Goal: Task Accomplishment & Management: Manage account settings

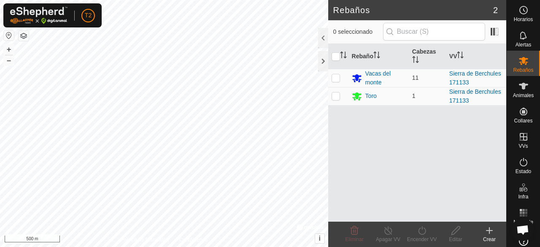
click at [223, 0] on html "T2 Horarios Alertas Rebaños Animales Collares VVs Estado Infra Mapa de Calor Ay…" at bounding box center [270, 123] width 540 height 247
click at [229, 0] on html "T2 Horarios Alertas Rebaños Animales Collares VVs Estado Infra Mapa de Calor Ay…" at bounding box center [270, 123] width 540 height 247
click at [240, 0] on html "T2 Horarios Alertas Rebaños Animales Collares VVs Estado Infra Mapa de Calor Ay…" at bounding box center [270, 123] width 540 height 247
click at [248, 0] on html "T2 Horarios Alertas Rebaños Animales Collares VVs Estado Infra Mapa de Calor Ay…" at bounding box center [270, 123] width 540 height 247
click at [239, 0] on html "T2 Horarios Alertas Rebaños Animales Collares VVs Estado Infra Mapa de Calor Ay…" at bounding box center [270, 123] width 540 height 247
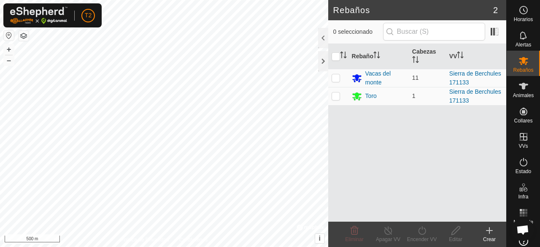
click at [215, 0] on html "T2 Horarios Alertas Rebaños Animales Collares VVs Estado Infra Mapa de Calor Ay…" at bounding box center [270, 123] width 540 height 247
click at [229, 0] on html "T2 Horarios Alertas Rebaños Animales Collares VVs Estado Infra Mapa de Calor Ay…" at bounding box center [270, 123] width 540 height 247
click at [226, 0] on html "T2 Horarios Alertas Rebaños Animales Collares VVs Estado Infra Mapa de Calor Ay…" at bounding box center [270, 123] width 540 height 247
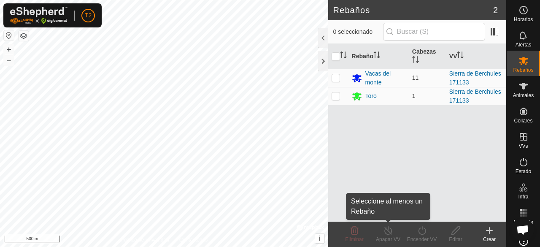
click at [391, 238] on div "Apagar VV" at bounding box center [388, 239] width 34 height 8
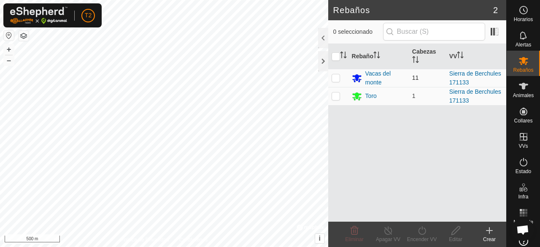
click at [337, 77] on p-checkbox at bounding box center [336, 77] width 8 height 7
checkbox input "true"
click at [335, 95] on p-checkbox at bounding box center [336, 95] width 8 height 7
checkbox input "true"
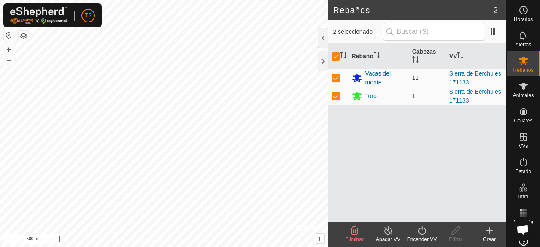
click at [392, 235] on icon at bounding box center [388, 230] width 11 height 10
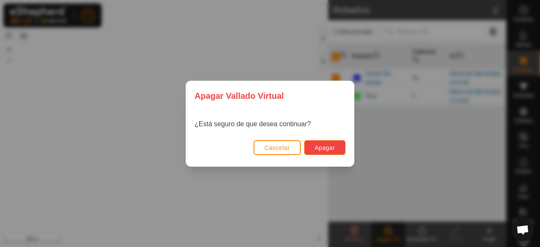
click at [325, 150] on span "Apagar" at bounding box center [325, 147] width 20 height 7
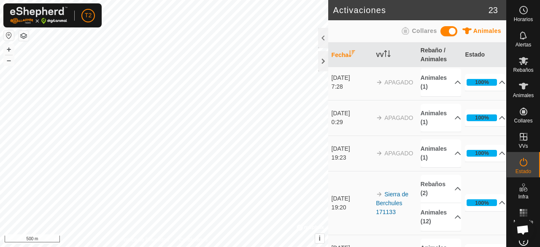
scroll to position [253, 0]
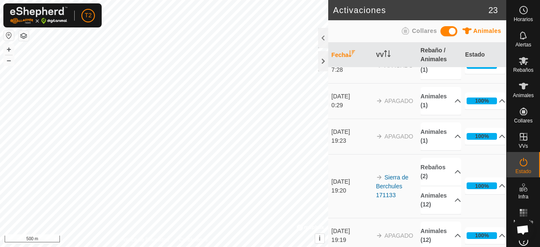
click at [398, 187] on td "Sierra de Berchules 171133" at bounding box center [395, 186] width 45 height 64
click at [389, 184] on link "Sierra de Berchules 171133" at bounding box center [392, 186] width 32 height 24
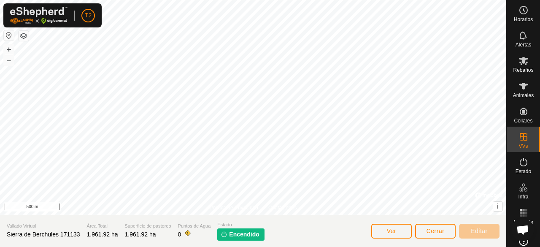
click at [222, 233] on img at bounding box center [224, 234] width 7 height 7
click at [233, 233] on span "Encendido" at bounding box center [244, 234] width 30 height 9
click at [250, 228] on p-tag "Encendido" at bounding box center [240, 234] width 47 height 12
click at [520, 162] on icon at bounding box center [524, 162] width 10 height 10
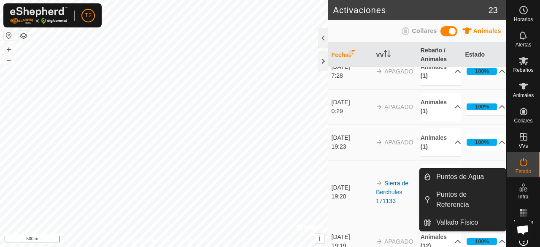
scroll to position [253, 0]
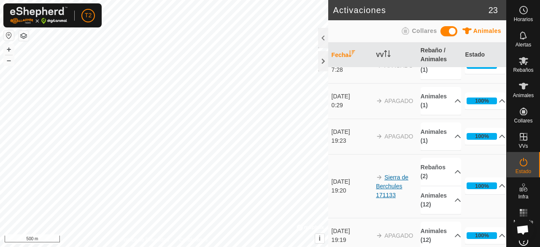
click at [379, 182] on link "Sierra de Berchules 171133" at bounding box center [392, 186] width 32 height 24
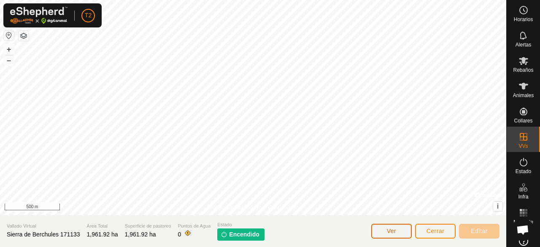
click at [393, 232] on span "Ver" at bounding box center [392, 230] width 10 height 7
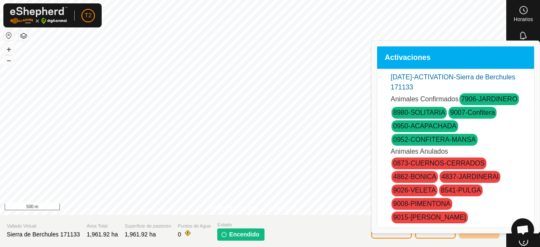
click at [534, 212] on div "Activaciones [DATE]-ACTIVATION-Sierra de Berchules 171133 Animales Confirmados …" at bounding box center [456, 137] width 158 height 182
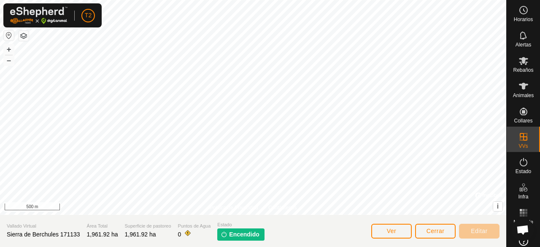
click at [250, 232] on span "Encendido" at bounding box center [244, 234] width 30 height 9
click at [522, 167] on icon at bounding box center [524, 162] width 10 height 10
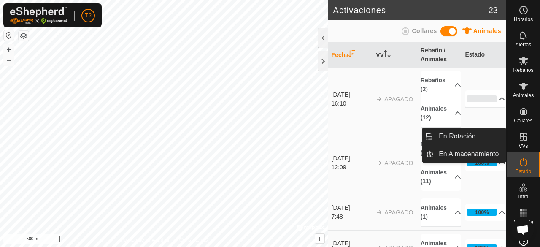
click at [521, 139] on icon at bounding box center [524, 137] width 10 height 10
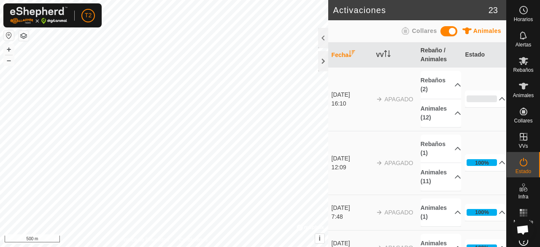
click at [354, 82] on td "[DATE] 16:10" at bounding box center [350, 99] width 45 height 64
click at [319, 62] on div at bounding box center [323, 61] width 10 height 20
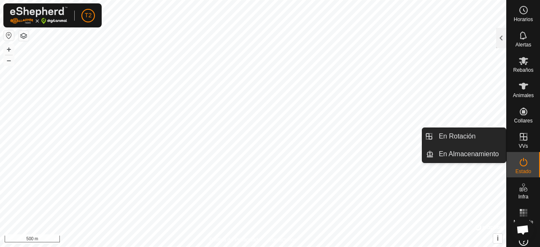
click at [521, 141] on icon at bounding box center [524, 137] width 10 height 10
click at [520, 134] on icon at bounding box center [524, 137] width 8 height 8
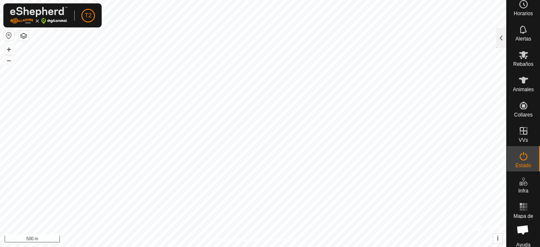
scroll to position [11, 0]
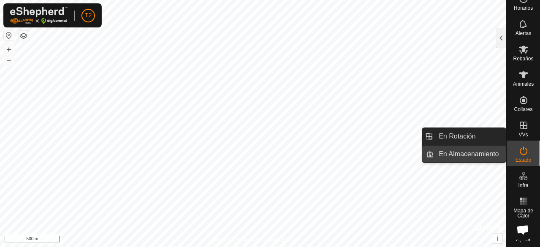
click at [497, 150] on link "En Almacenamiento" at bounding box center [470, 154] width 72 height 17
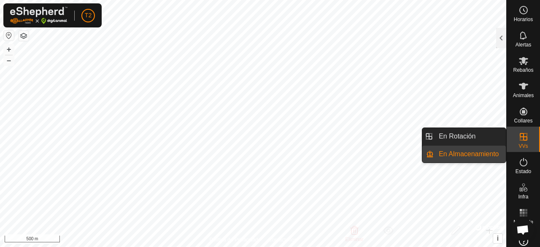
drag, startPoint x: 522, startPoint y: 151, endPoint x: 522, endPoint y: 146, distance: 5.9
click at [522, 146] on span "VVs" at bounding box center [523, 145] width 9 height 5
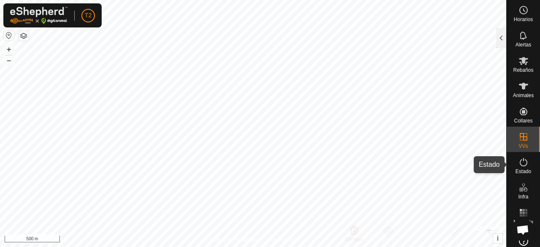
click at [521, 166] on icon at bounding box center [524, 162] width 8 height 8
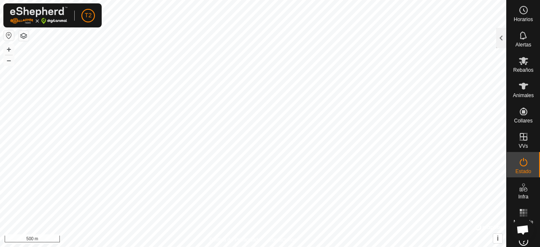
click at [521, 166] on icon at bounding box center [524, 162] width 8 height 8
click at [499, 37] on div at bounding box center [501, 38] width 10 height 20
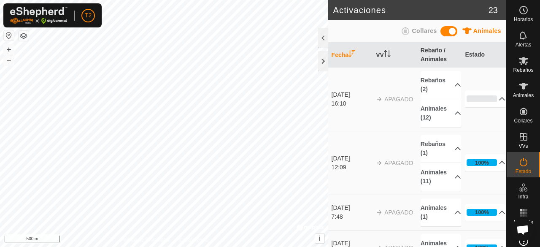
drag, startPoint x: 452, startPoint y: 32, endPoint x: 440, endPoint y: 32, distance: 12.7
click at [440, 32] on div "Animales Collares" at bounding box center [417, 31] width 168 height 16
click at [468, 54] on th "Estado" at bounding box center [484, 55] width 45 height 25
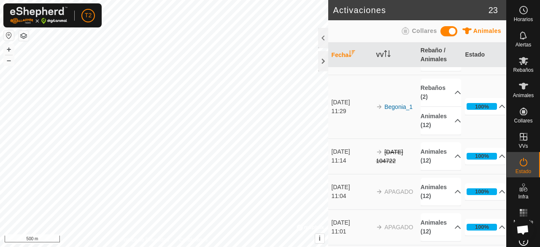
scroll to position [602, 0]
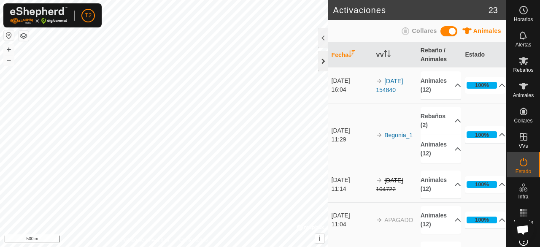
click at [321, 59] on div at bounding box center [323, 61] width 10 height 20
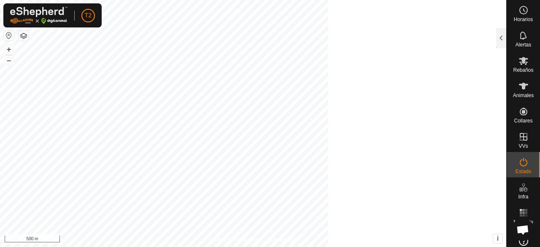
scroll to position [1921, 0]
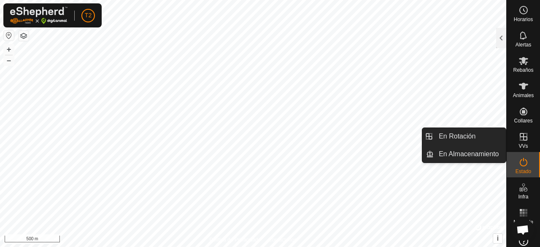
click at [520, 137] on icon at bounding box center [524, 137] width 8 height 8
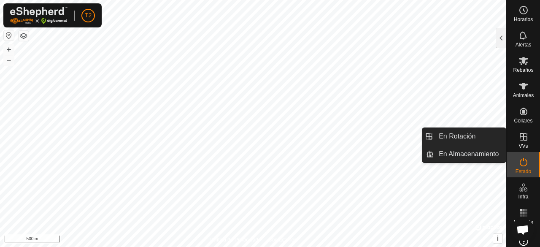
click at [520, 137] on icon at bounding box center [524, 137] width 8 height 8
click at [478, 138] on link "En Rotación" at bounding box center [470, 136] width 72 height 17
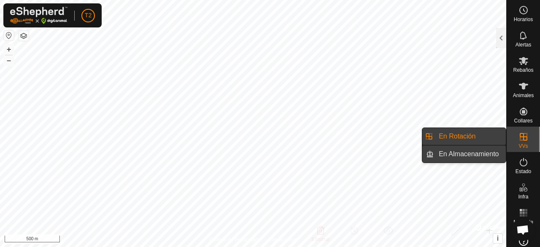
click at [479, 151] on link "En Almacenamiento" at bounding box center [470, 154] width 72 height 17
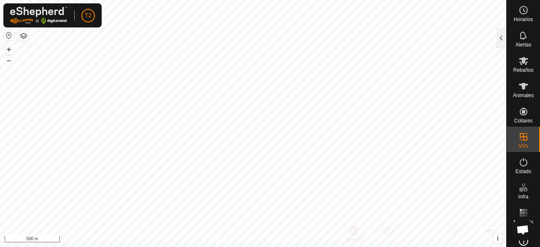
click at [519, 242] on icon at bounding box center [523, 240] width 9 height 9
click at [520, 70] on span "Rebaños" at bounding box center [523, 70] width 20 height 5
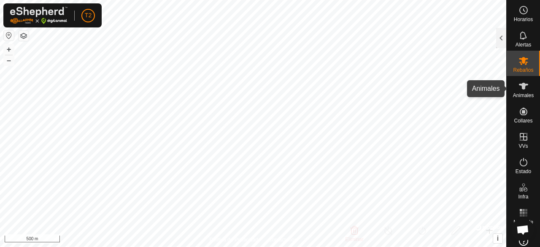
click at [519, 89] on icon at bounding box center [524, 86] width 10 height 10
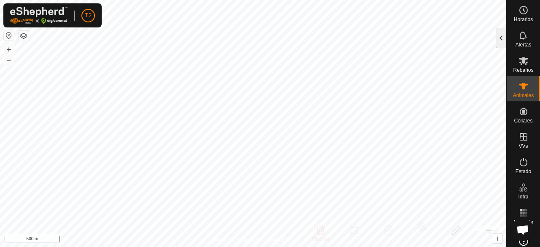
click at [497, 39] on div at bounding box center [501, 38] width 10 height 20
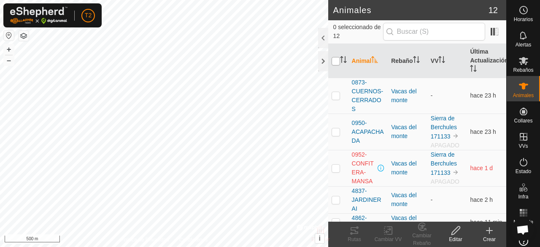
click at [335, 60] on input "checkbox" at bounding box center [336, 61] width 8 height 8
checkbox input "true"
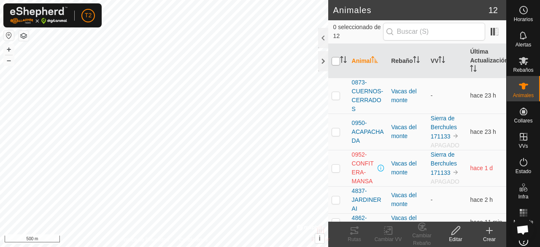
checkbox input "true"
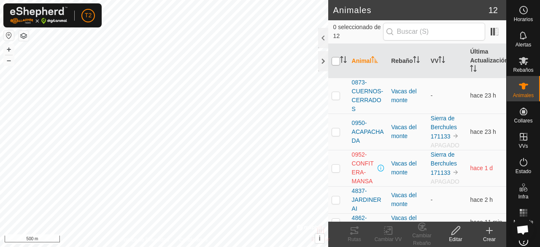
checkbox input "true"
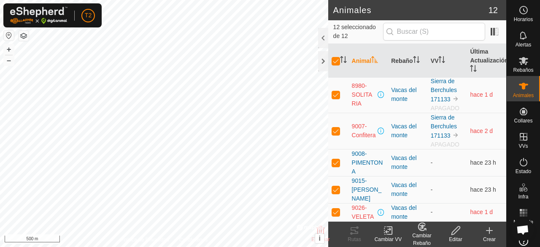
scroll to position [215, 0]
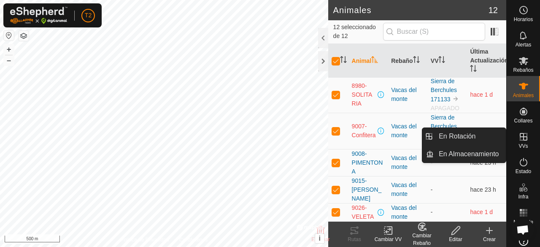
click at [519, 138] on icon at bounding box center [524, 137] width 10 height 10
click at [520, 143] on span "VVs" at bounding box center [523, 145] width 9 height 5
click at [520, 137] on icon at bounding box center [524, 137] width 8 height 8
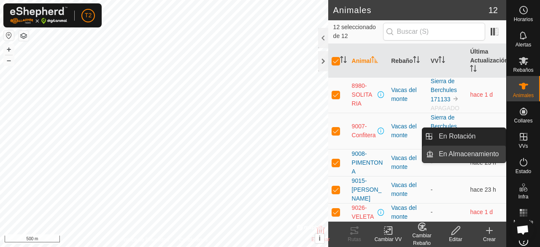
click at [492, 151] on link "En Almacenamiento" at bounding box center [470, 154] width 72 height 17
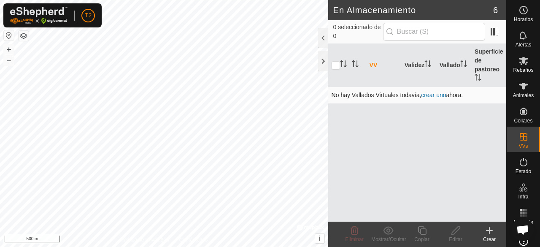
click at [444, 97] on link "crear uno" at bounding box center [433, 95] width 25 height 7
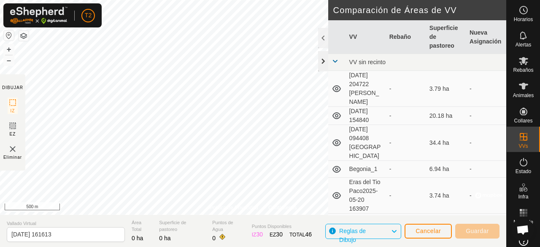
click at [322, 63] on div at bounding box center [323, 61] width 10 height 20
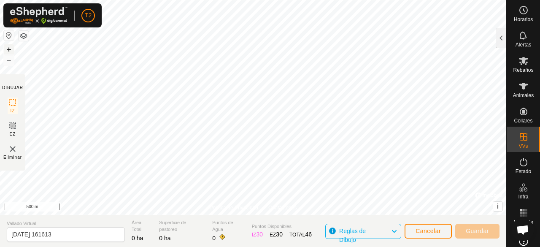
click at [7, 49] on button "+" at bounding box center [9, 49] width 10 height 10
click at [352, 246] on html "T2 Horarios Alertas Rebaños Animales Collares VVs Estado Infra Mapa de Calor Ay…" at bounding box center [270, 123] width 540 height 247
click at [335, 224] on div "Política de Privacidad Contáctenos + – ⇧ i © Mapbox , © OpenStreetMap , Improve…" at bounding box center [253, 123] width 506 height 247
click at [374, 225] on div "Política de Privacidad Contáctenos + – ⇧ i © Mapbox , © OpenStreetMap , Improve…" at bounding box center [253, 123] width 506 height 247
click at [351, 221] on div "Política de Privacidad Contáctenos + – ⇧ i © Mapbox , © OpenStreetMap , Improve…" at bounding box center [253, 123] width 506 height 247
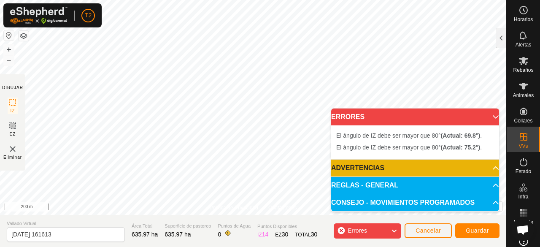
click at [492, 116] on p-accordion-header "ERRORES" at bounding box center [415, 116] width 168 height 17
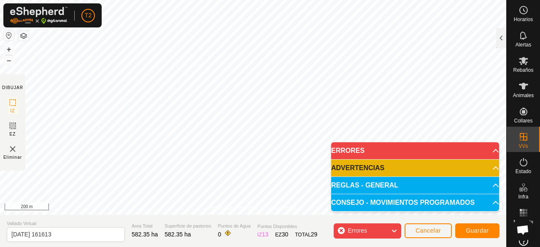
click at [419, 154] on body "T2 Horarios Alertas Rebaños Animales Collares VVs Estado Infra Mapa de Calor Ay…" at bounding box center [270, 123] width 540 height 247
click at [490, 152] on body "T2 Horarios Alertas Rebaños Animales Collares VVs Estado Infra Mapa de Calor Ay…" at bounding box center [270, 123] width 540 height 247
click at [366, 159] on body "T2 Horarios Alertas Rebaños Animales Collares VVs Estado Infra Mapa de Calor Ay…" at bounding box center [270, 123] width 540 height 247
click at [280, 0] on html "T2 Horarios Alertas Rebaños Animales Collares VVs Estado Infra Mapa de Calor Ay…" at bounding box center [270, 123] width 540 height 247
click at [267, 0] on html "T2 Horarios Alertas Rebaños Animales Collares VVs Estado Infra Mapa de Calor Ay…" at bounding box center [270, 123] width 540 height 247
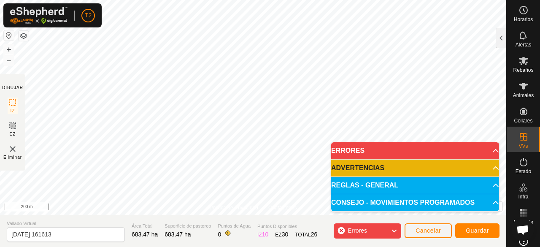
click at [255, 0] on html "T2 Horarios Alertas Rebaños Animales Collares VVs Estado Infra Mapa de Calor Ay…" at bounding box center [270, 123] width 540 height 247
click at [231, 0] on html "T2 Horarios Alertas Rebaños Animales Collares VVs Estado Infra Mapa de Calor Ay…" at bounding box center [270, 123] width 540 height 247
click at [471, 229] on span "Guardar" at bounding box center [477, 230] width 23 height 7
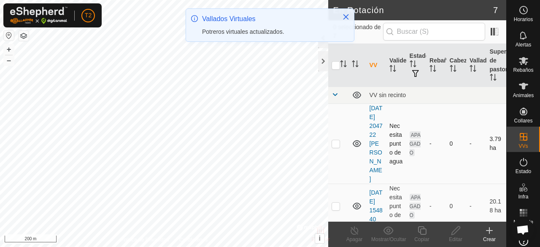
click at [357, 147] on icon at bounding box center [357, 143] width 10 height 10
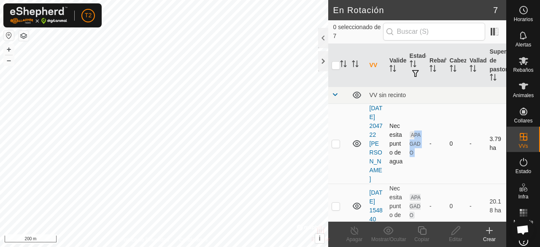
drag, startPoint x: 427, startPoint y: 176, endPoint x: 413, endPoint y: 117, distance: 60.3
click at [413, 117] on tr "[DATE] 204722 [PERSON_NAME] Necesita punto de agua APAGADO - 0 - 3.79 ha" at bounding box center [417, 143] width 178 height 80
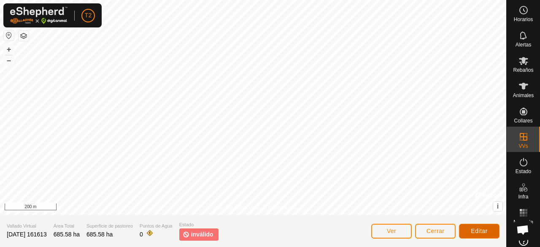
click at [484, 229] on span "Editar" at bounding box center [479, 230] width 17 height 7
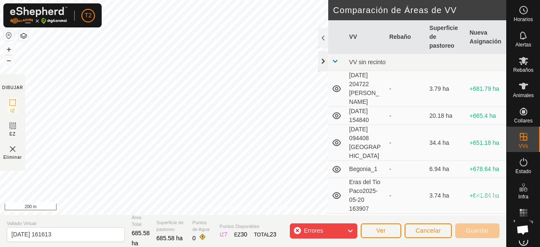
click at [322, 59] on div at bounding box center [323, 61] width 10 height 20
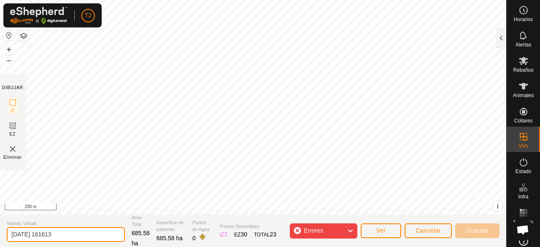
click at [74, 233] on input "[DATE] 161613" at bounding box center [66, 234] width 118 height 15
type input "2"
type input "Sierra Nechite"
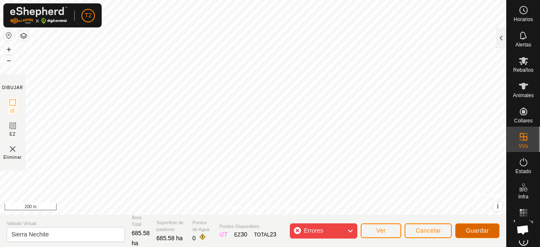
click at [484, 230] on span "Guardar" at bounding box center [477, 230] width 23 height 7
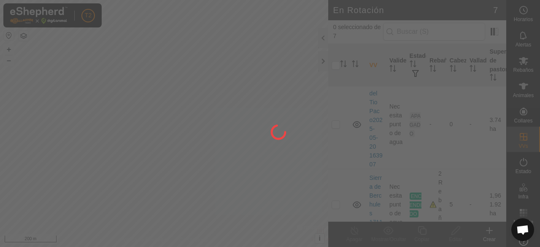
scroll to position [287, 0]
click at [503, 218] on div at bounding box center [270, 123] width 540 height 247
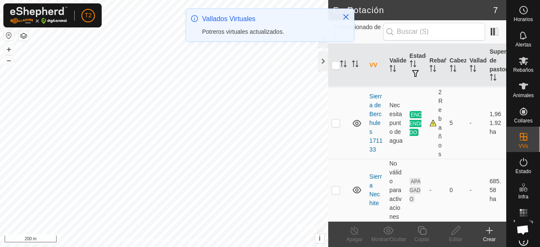
scroll to position [389, 0]
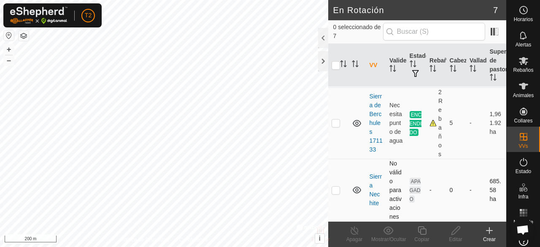
click at [335, 191] on p-checkbox at bounding box center [336, 190] width 8 height 7
checkbox input "true"
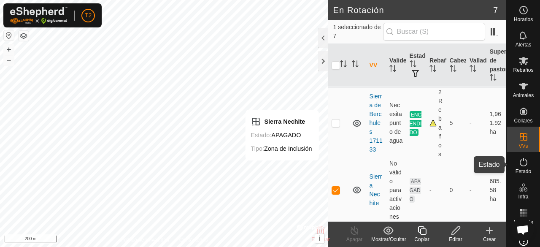
click at [522, 164] on icon at bounding box center [524, 162] width 10 height 10
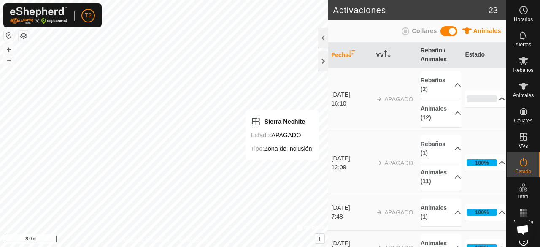
click at [491, 97] on p-accordion-header "0%" at bounding box center [485, 98] width 41 height 17
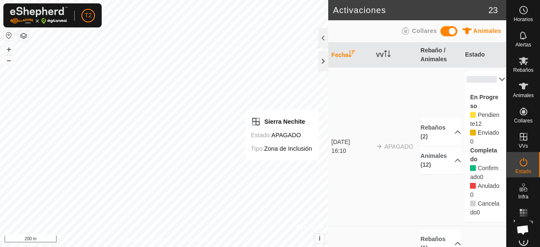
click at [393, 149] on td "APAGADO" at bounding box center [395, 146] width 45 height 159
click at [395, 153] on td "APAGADO" at bounding box center [395, 146] width 45 height 159
click at [492, 78] on p-accordion-header "0%" at bounding box center [485, 79] width 41 height 17
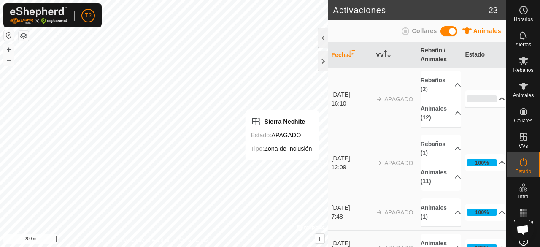
click at [347, 99] on div "16:10" at bounding box center [352, 103] width 41 height 9
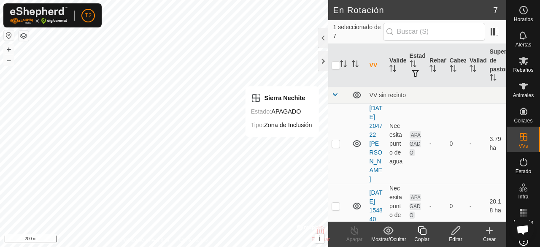
click at [490, 236] on div "Crear" at bounding box center [490, 239] width 34 height 8
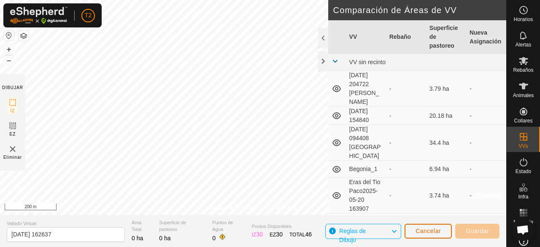
click at [431, 232] on span "Cancelar" at bounding box center [428, 230] width 25 height 7
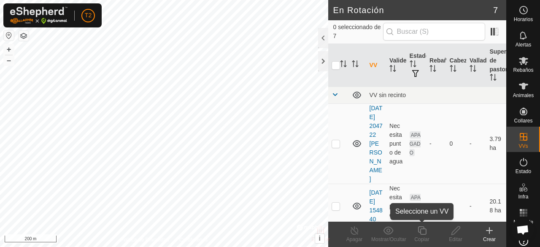
click at [423, 236] on div "Copiar" at bounding box center [422, 239] width 34 height 8
click at [336, 147] on p-checkbox at bounding box center [336, 143] width 8 height 7
checkbox input "true"
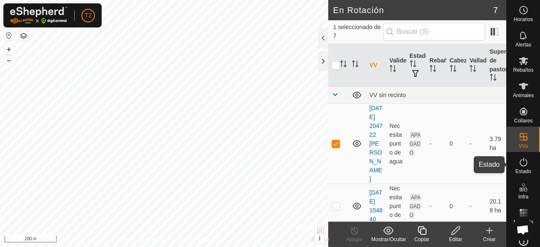
click at [520, 162] on icon at bounding box center [524, 162] width 10 height 10
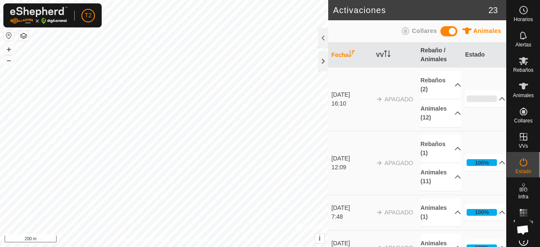
click at [362, 97] on div "[DATE]" at bounding box center [352, 94] width 41 height 9
click at [391, 99] on span "APAGADO" at bounding box center [398, 99] width 29 height 7
click at [446, 84] on p-accordion-header "Rebaños (2)" at bounding box center [441, 85] width 41 height 28
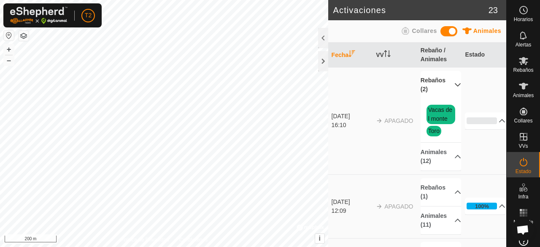
click at [406, 148] on td "APAGADO" at bounding box center [395, 120] width 45 height 107
click at [447, 157] on p-accordion-header "Animales (12)" at bounding box center [441, 157] width 41 height 28
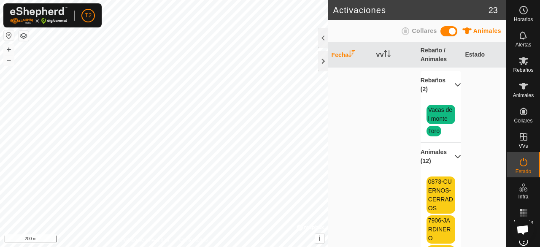
click at [447, 157] on p-accordion-header "Animales (12)" at bounding box center [441, 157] width 41 height 28
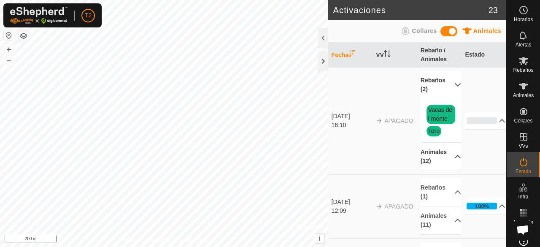
click at [448, 155] on p-accordion-header "Animales (12)" at bounding box center [441, 157] width 41 height 28
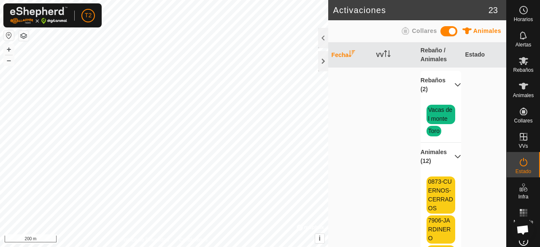
click at [448, 155] on p-accordion-header "Animales (12)" at bounding box center [441, 157] width 41 height 28
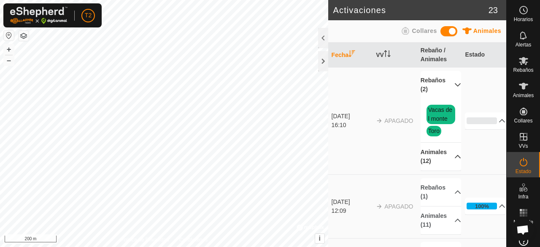
click at [446, 84] on p-accordion-header "Rebaños (2)" at bounding box center [441, 85] width 41 height 28
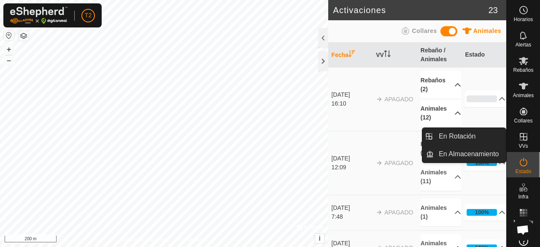
click at [520, 139] on icon at bounding box center [524, 137] width 8 height 8
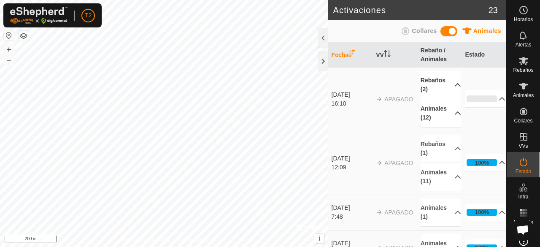
click at [337, 96] on div "[DATE]" at bounding box center [352, 94] width 41 height 9
drag, startPoint x: 450, startPoint y: 31, endPoint x: 440, endPoint y: 32, distance: 10.1
click at [440, 32] on div "Animales Collares" at bounding box center [417, 31] width 168 height 16
click at [470, 51] on th "Estado" at bounding box center [484, 55] width 45 height 25
drag, startPoint x: 395, startPoint y: 98, endPoint x: 387, endPoint y: 110, distance: 14.5
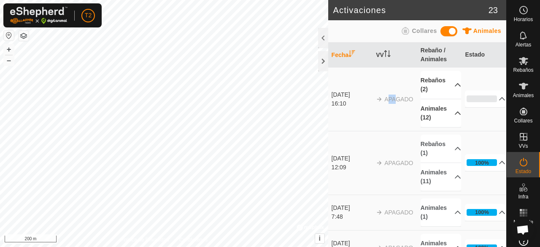
click at [387, 110] on td "APAGADO" at bounding box center [395, 99] width 45 height 64
click at [350, 92] on div "[DATE]" at bounding box center [352, 94] width 41 height 9
click at [520, 162] on icon at bounding box center [524, 162] width 10 height 10
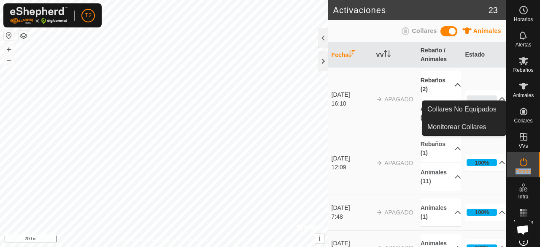
drag, startPoint x: 520, startPoint y: 162, endPoint x: 522, endPoint y: 118, distance: 44.8
click at [522, 118] on nav "Horarios Alertas Rebaños Animales Collares VVs Estado Infra Mapa de Calor Ayuda" at bounding box center [523, 123] width 33 height 247
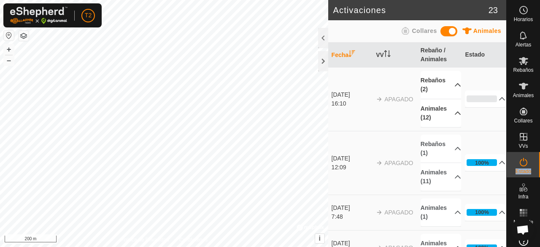
click at [522, 118] on span "Collares" at bounding box center [523, 120] width 19 height 5
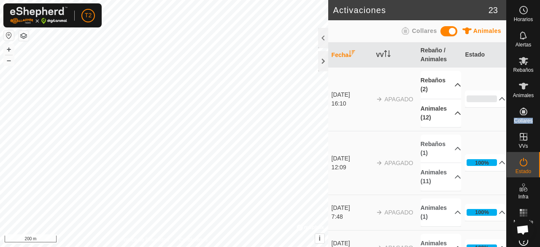
click at [522, 118] on span "Collares" at bounding box center [523, 120] width 19 height 5
click at [520, 111] on icon at bounding box center [524, 112] width 8 height 8
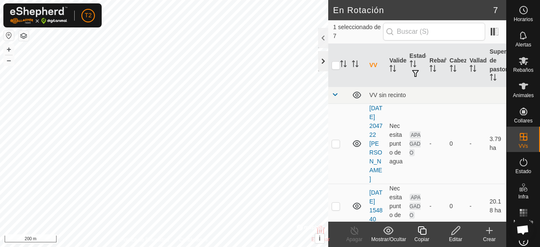
click at [324, 65] on div at bounding box center [323, 61] width 10 height 20
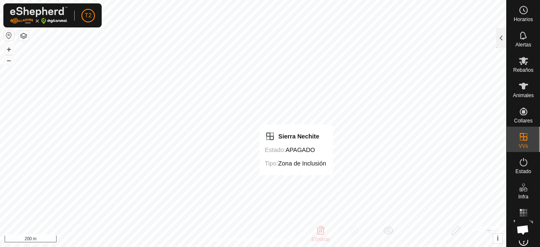
checkbox input "false"
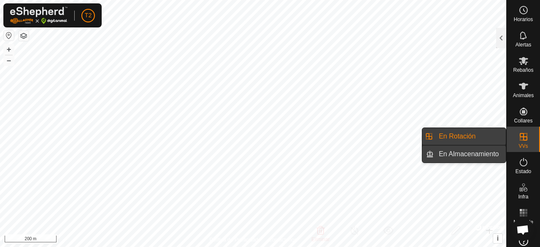
click at [488, 154] on link "En Almacenamiento" at bounding box center [470, 154] width 72 height 17
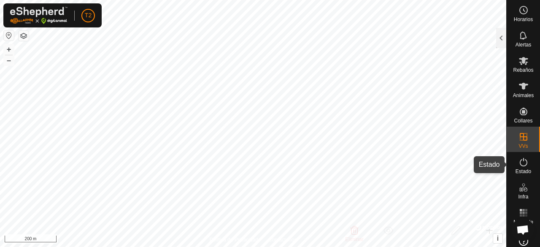
click at [519, 161] on icon at bounding box center [524, 162] width 10 height 10
checkbox input "true"
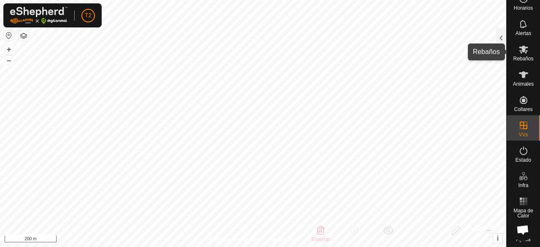
click at [519, 54] on icon at bounding box center [524, 49] width 10 height 10
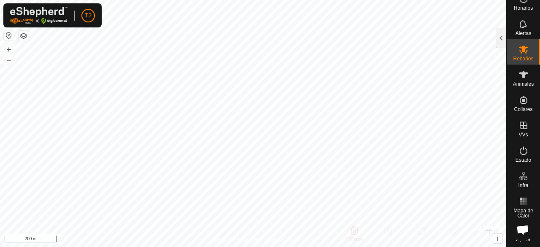
click at [519, 54] on icon at bounding box center [524, 49] width 10 height 10
click at [503, 40] on div at bounding box center [501, 38] width 10 height 20
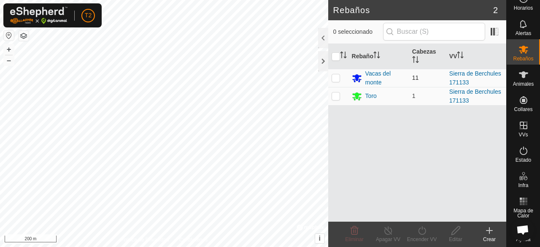
click at [335, 77] on p-checkbox at bounding box center [336, 77] width 8 height 7
checkbox input "true"
click at [334, 97] on p-checkbox at bounding box center [336, 95] width 8 height 7
checkbox input "true"
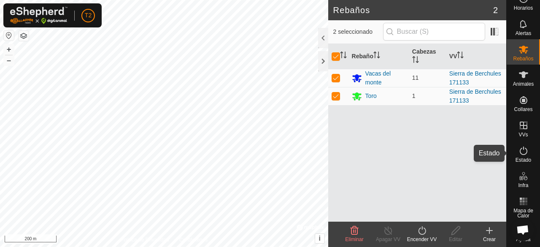
click at [519, 150] on icon at bounding box center [524, 151] width 10 height 10
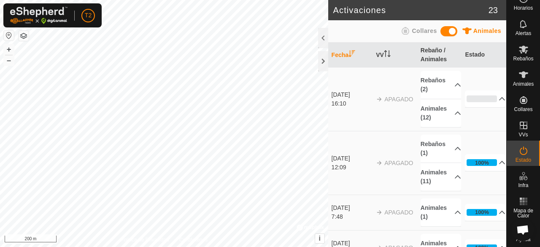
click at [390, 99] on span "APAGADO" at bounding box center [398, 99] width 29 height 7
click at [492, 99] on p-accordion-header "0%" at bounding box center [485, 98] width 41 height 17
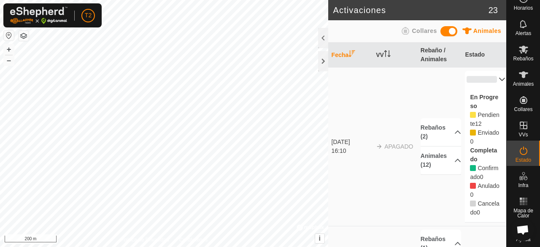
click at [393, 143] on span "APAGADO" at bounding box center [398, 146] width 29 height 7
click at [478, 52] on th "Estado" at bounding box center [484, 55] width 45 height 25
click at [492, 76] on p-accordion-header "0%" at bounding box center [485, 79] width 41 height 17
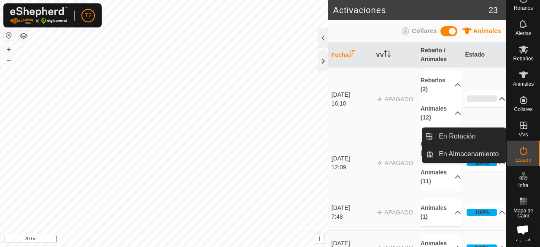
click at [522, 131] on es-virtualpaddocks-svg-icon at bounding box center [523, 126] width 15 height 14
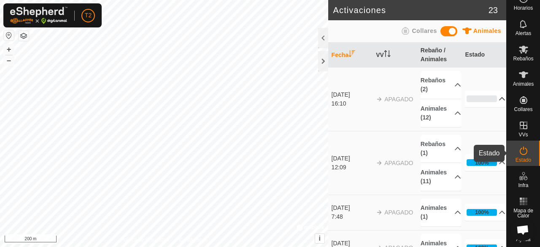
click at [519, 153] on icon at bounding box center [524, 151] width 10 height 10
click at [490, 100] on p-accordion-header "0%" at bounding box center [485, 98] width 41 height 17
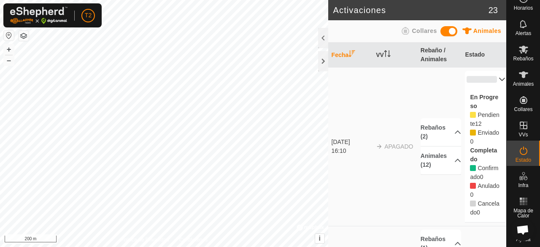
click at [490, 100] on div "En Progreso Pendiente 12 Enviado 0 Completado Confirmado 0 Anulado 0 Cancelado 0" at bounding box center [485, 155] width 41 height 134
click at [492, 81] on p-accordion-header "0%" at bounding box center [485, 79] width 41 height 17
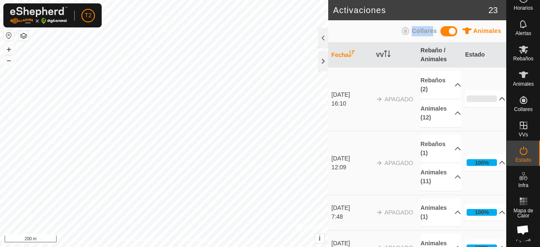
drag, startPoint x: 451, startPoint y: 31, endPoint x: 431, endPoint y: 32, distance: 19.9
click at [431, 32] on div "Animales Collares" at bounding box center [417, 31] width 168 height 16
click at [375, 108] on td "APAGADO" at bounding box center [395, 99] width 45 height 64
click at [352, 96] on div "[DATE]" at bounding box center [352, 94] width 41 height 9
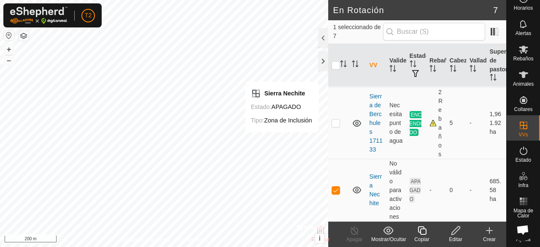
scroll to position [389, 0]
click at [413, 189] on span "APAGADO" at bounding box center [415, 190] width 11 height 25
drag, startPoint x: 413, startPoint y: 189, endPoint x: 392, endPoint y: 239, distance: 53.4
click at [392, 239] on article "En Rotación 7 1 seleccionado de 7 VV Validez Estado Rebaño Cabezas Vallado Supe…" at bounding box center [417, 123] width 178 height 247
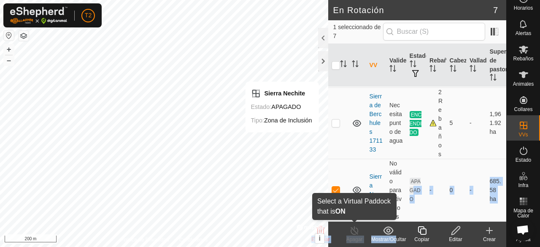
click at [352, 241] on div "Apagar" at bounding box center [355, 239] width 34 height 8
click at [355, 235] on icon at bounding box center [354, 230] width 11 height 10
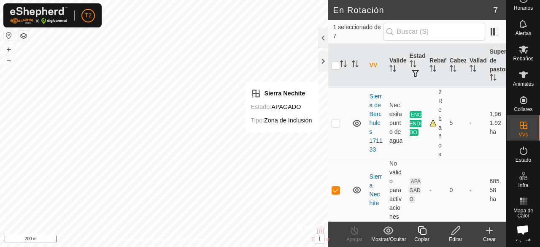
click at [355, 235] on icon at bounding box center [354, 230] width 11 height 10
click at [334, 189] on p-checkbox at bounding box center [336, 190] width 8 height 7
checkbox input "true"
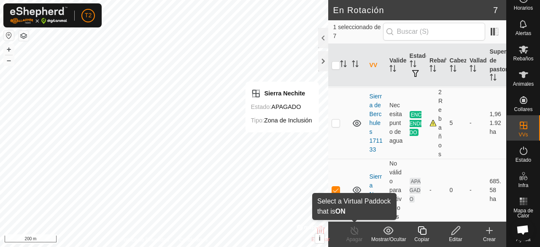
click at [356, 237] on div "Apagar" at bounding box center [355, 239] width 34 height 8
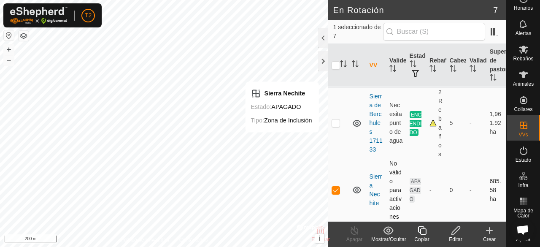
click at [358, 211] on td at bounding box center [358, 190] width 18 height 62
click at [466, 197] on td "-" at bounding box center [476, 190] width 20 height 62
click at [519, 150] on icon at bounding box center [524, 151] width 10 height 10
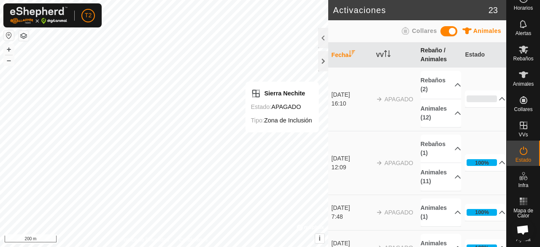
click at [429, 50] on th "Rebaño / Animales" at bounding box center [439, 55] width 45 height 25
click at [387, 95] on td "APAGADO" at bounding box center [395, 99] width 45 height 64
click at [448, 86] on p-accordion-header "Rebaños (2)" at bounding box center [441, 85] width 41 height 28
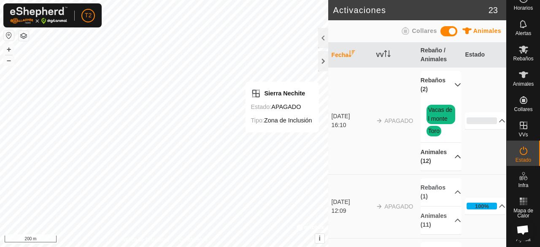
click at [447, 152] on p-accordion-header "Animales (12)" at bounding box center [441, 157] width 41 height 28
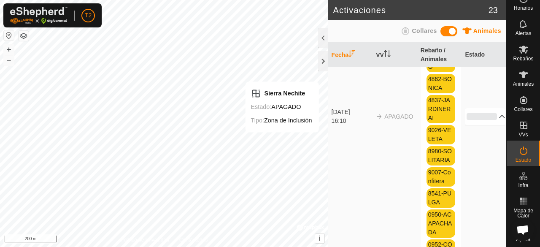
scroll to position [169, 0]
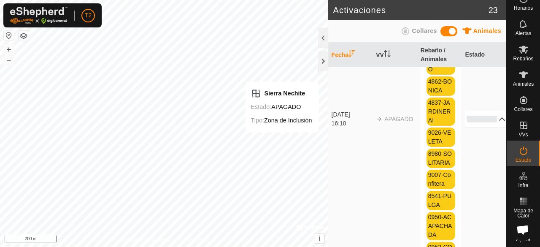
click at [489, 122] on p-accordion-header "0%" at bounding box center [485, 119] width 41 height 17
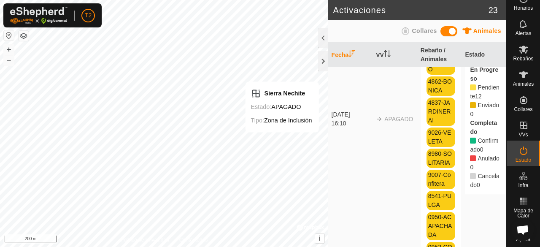
click at [503, 41] on div "Animales Collares" at bounding box center [417, 31] width 178 height 22
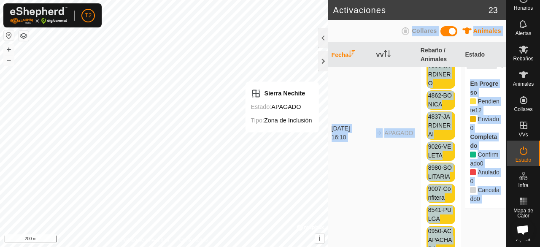
drag, startPoint x: 503, startPoint y: 41, endPoint x: 504, endPoint y: 48, distance: 6.9
click at [504, 48] on div "Animales Collares Fecha VV Rebaño / Animales Estado [DATE] 16:10 APAGADO Rebaño…" at bounding box center [417, 133] width 178 height 227
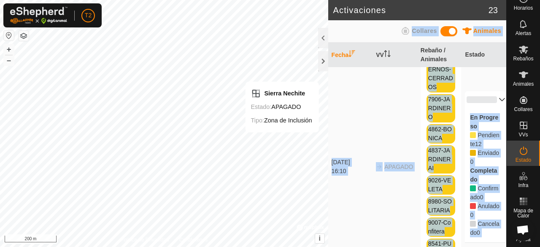
scroll to position [104, 0]
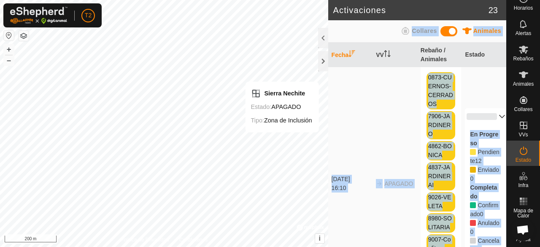
click at [491, 121] on p-accordion-header "0%" at bounding box center [485, 116] width 41 height 17
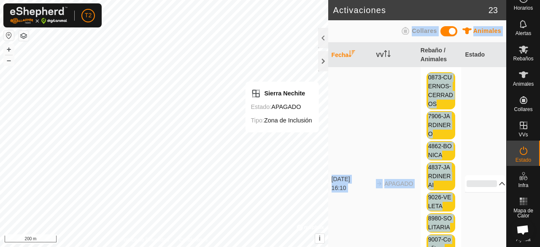
click at [479, 126] on td "0% En Progreso Pendiente 12 Enviado 0 Completado Confirmado 0 Anulado 0 Cancela…" at bounding box center [484, 183] width 45 height 441
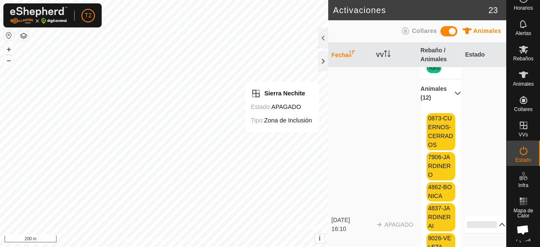
scroll to position [54, 0]
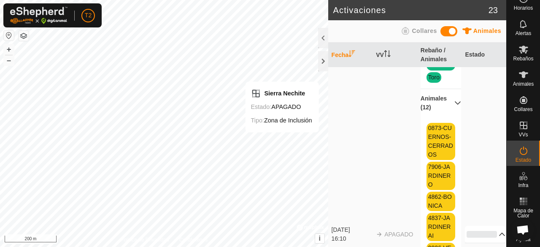
click at [449, 99] on p-accordion-header "Animales (12)" at bounding box center [441, 103] width 41 height 28
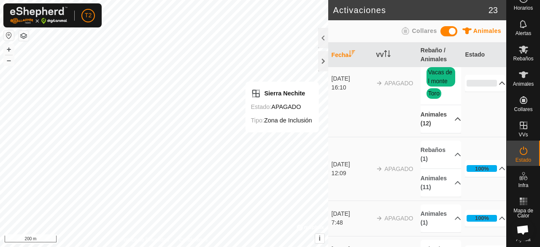
scroll to position [0, 0]
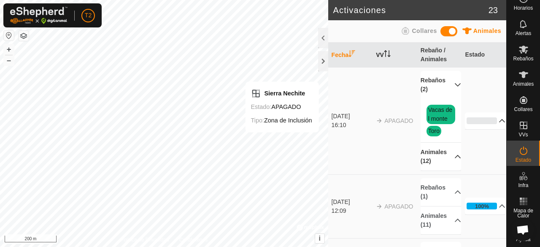
click at [379, 54] on th "VV" at bounding box center [395, 55] width 45 height 25
click at [380, 54] on th "VV" at bounding box center [395, 55] width 45 height 25
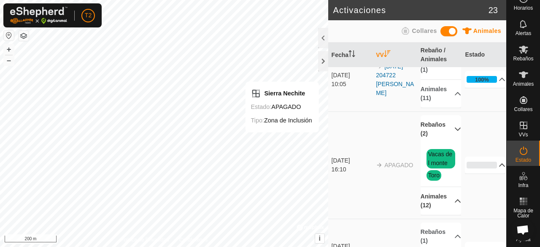
scroll to position [444, 0]
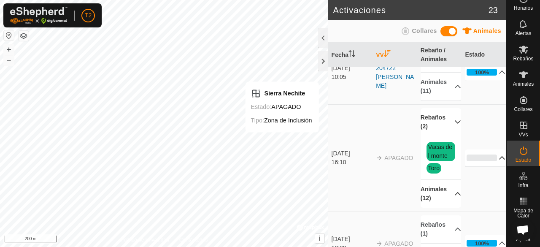
click at [397, 159] on td "APAGADO" at bounding box center [395, 157] width 45 height 107
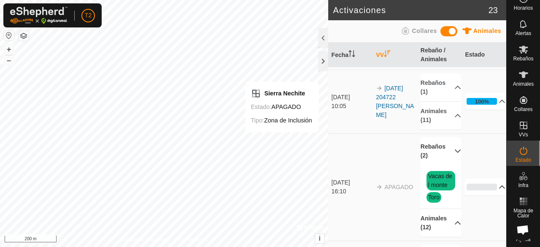
scroll to position [417, 0]
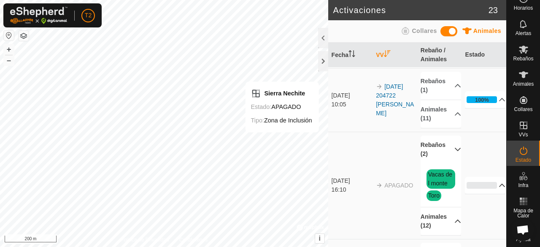
click at [446, 146] on p-accordion-header "Rebaños (2)" at bounding box center [441, 149] width 41 height 28
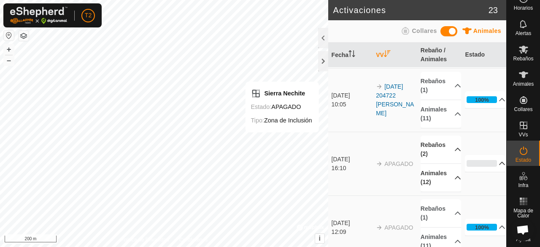
click at [389, 160] on span "APAGADO" at bounding box center [398, 163] width 29 height 7
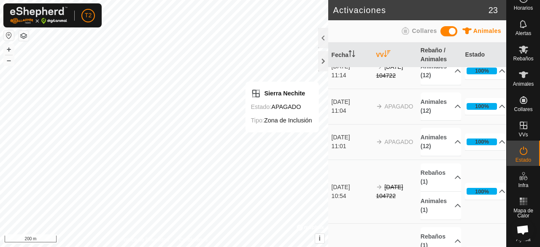
scroll to position [938, 0]
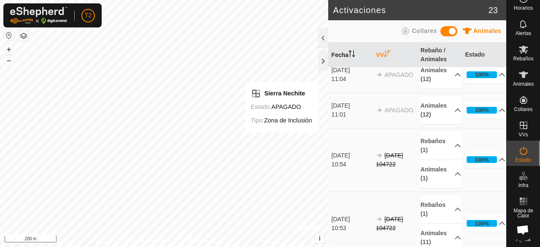
click at [348, 58] on th "Fecha" at bounding box center [350, 55] width 45 height 25
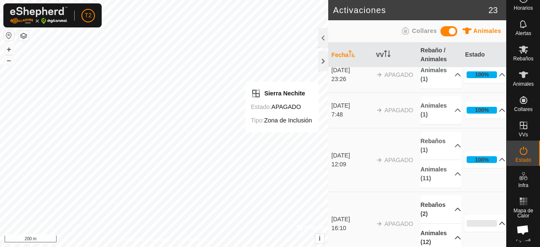
click at [391, 227] on td "APAGADO" at bounding box center [395, 224] width 45 height 64
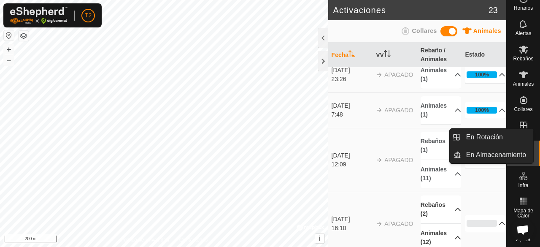
click at [523, 127] on icon at bounding box center [524, 125] width 10 height 10
click at [522, 124] on icon at bounding box center [524, 125] width 10 height 10
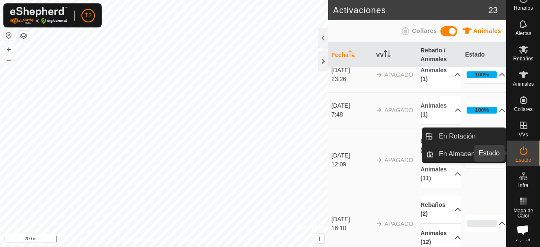
click at [527, 153] on es-activation-svg-icon at bounding box center [523, 151] width 15 height 14
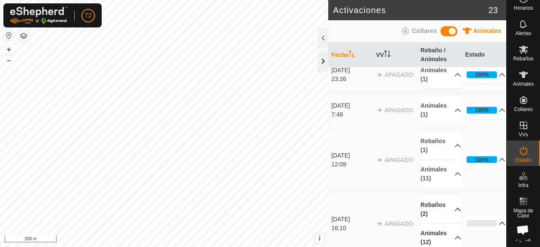
click at [320, 60] on div at bounding box center [323, 61] width 10 height 20
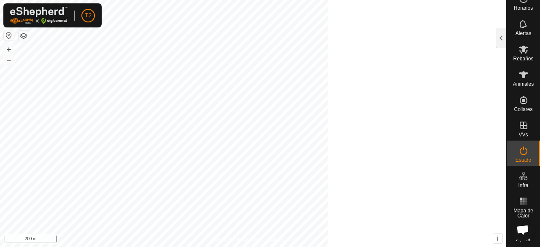
scroll to position [3440, 0]
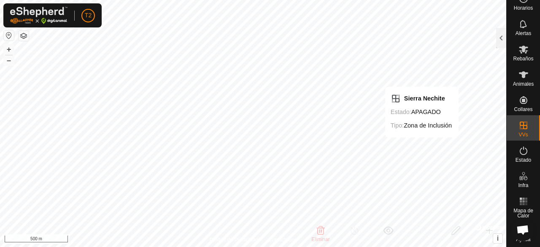
checkbox input "false"
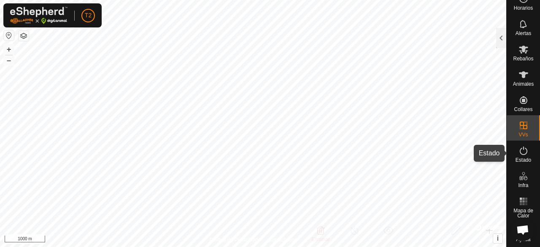
click at [521, 150] on icon at bounding box center [524, 151] width 10 height 10
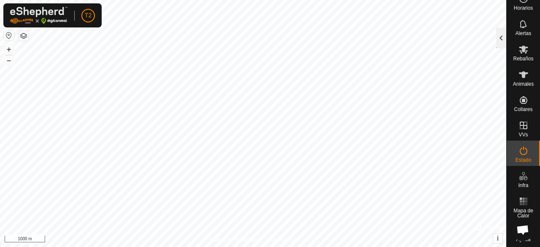
click at [500, 39] on div at bounding box center [501, 38] width 10 height 20
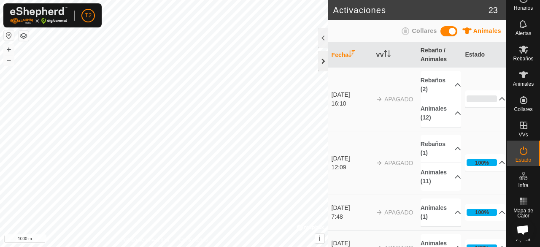
click at [321, 61] on div at bounding box center [323, 61] width 10 height 20
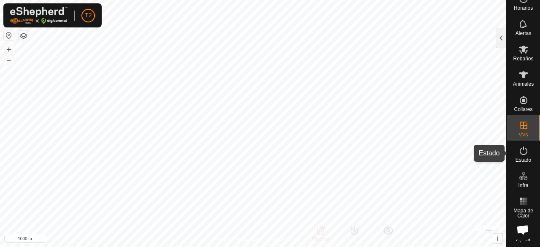
click at [519, 148] on icon at bounding box center [524, 151] width 10 height 10
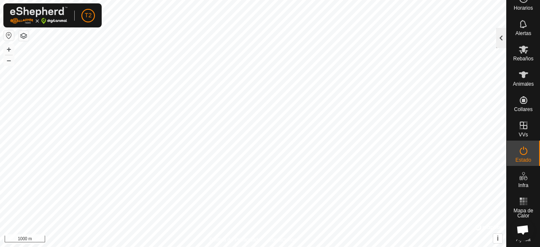
click at [500, 40] on div at bounding box center [501, 38] width 10 height 20
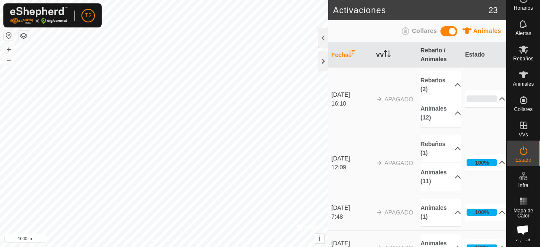
click at [380, 55] on th "VV" at bounding box center [395, 55] width 45 height 25
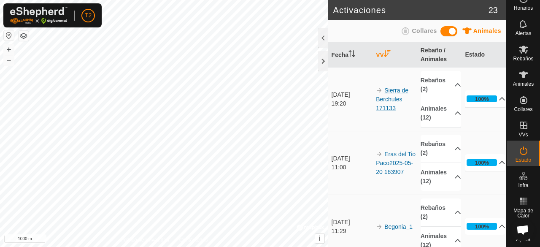
click at [393, 99] on link "Sierra de Berchules 171133" at bounding box center [392, 99] width 32 height 24
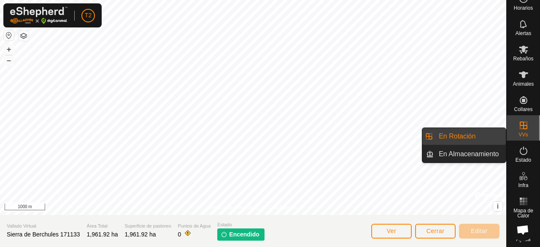
click at [524, 133] on span "VVs" at bounding box center [523, 134] width 9 height 5
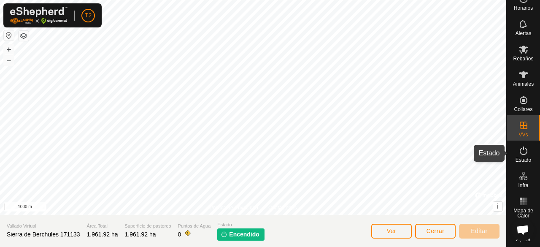
click at [517, 157] on span "Estado" at bounding box center [524, 159] width 16 height 5
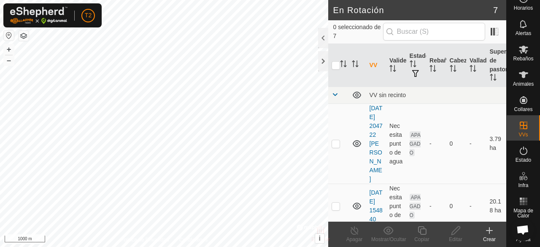
checkbox input "true"
checkbox input "false"
click at [353, 233] on icon at bounding box center [354, 230] width 11 height 10
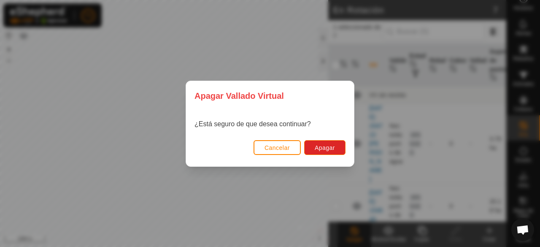
click at [282, 176] on div "[PERSON_NAME] Virtual ¿Está seguro de que desea continuar? Cancelar Apagar" at bounding box center [270, 123] width 540 height 247
click at [270, 146] on span "Cancelar" at bounding box center [277, 147] width 25 height 7
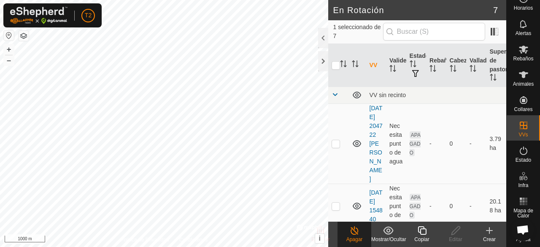
click at [358, 235] on div "Apagar" at bounding box center [355, 239] width 34 height 8
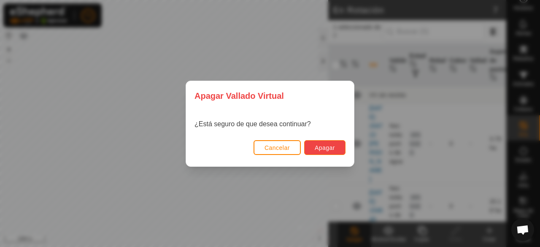
click at [322, 144] on span "Apagar" at bounding box center [325, 147] width 20 height 7
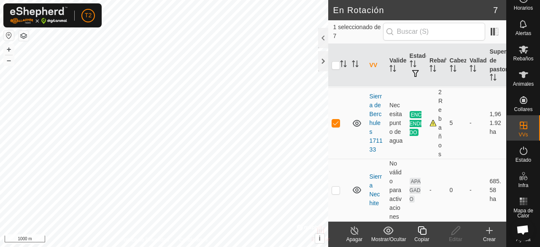
scroll to position [389, 0]
click at [336, 122] on p-checkbox at bounding box center [336, 122] width 8 height 7
checkbox input "false"
click at [336, 189] on p-checkbox at bounding box center [336, 190] width 8 height 7
checkbox input "true"
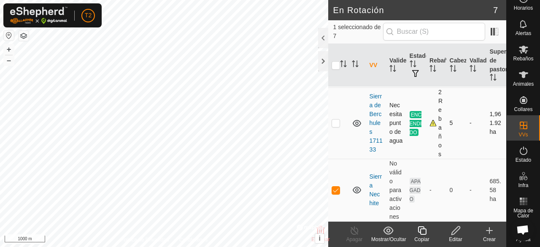
click at [338, 123] on p-checkbox at bounding box center [336, 122] width 8 height 7
checkbox input "true"
click at [335, 192] on p-checkbox at bounding box center [336, 190] width 8 height 7
checkbox input "false"
click at [354, 235] on icon at bounding box center [354, 230] width 11 height 10
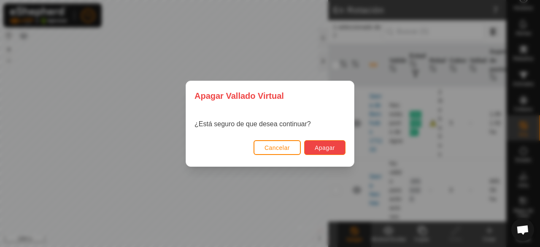
click at [326, 150] on span "Apagar" at bounding box center [325, 147] width 20 height 7
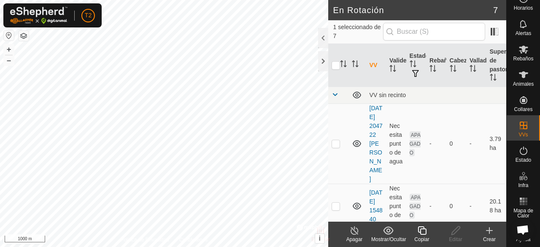
checkbox input "false"
checkbox input "true"
checkbox input "false"
